Goal: Navigation & Orientation: Understand site structure

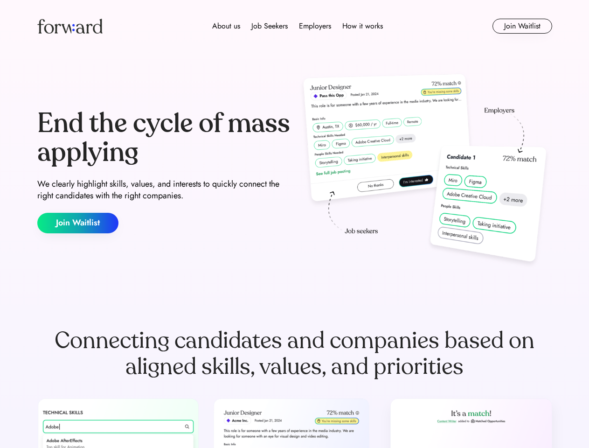
click at [294, 224] on div "End the cycle of mass applying We clearly highlight skills, values, and interes…" at bounding box center [294, 171] width 515 height 200
click at [295, 26] on div "About us Job Seekers Employers How it works" at bounding box center [297, 26] width 367 height 11
click at [70, 26] on img at bounding box center [69, 26] width 65 height 15
click at [299, 26] on div "Employers" at bounding box center [315, 26] width 32 height 11
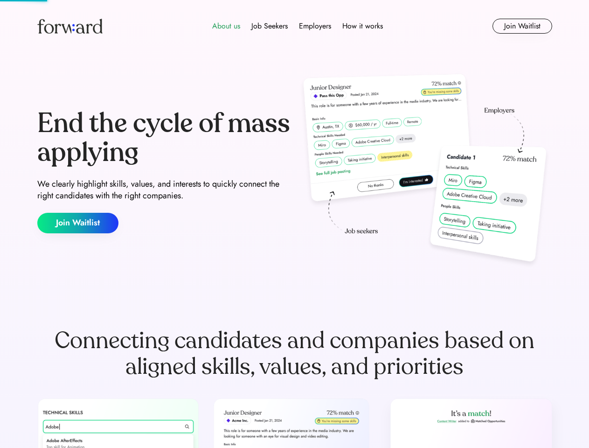
click at [226, 26] on div "About us" at bounding box center [226, 26] width 28 height 11
click at [269, 26] on div "Job Seekers" at bounding box center [269, 26] width 36 height 11
click at [313, 26] on div "Employers" at bounding box center [315, 26] width 32 height 11
click at [361, 26] on div "How it works" at bounding box center [362, 26] width 41 height 11
click at [522, 26] on button "Join Waitlist" at bounding box center [522, 26] width 60 height 15
